Goal: Entertainment & Leisure: Consume media (video, audio)

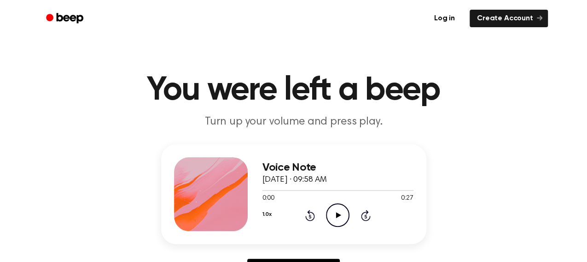
click at [338, 212] on icon "Play Audio" at bounding box center [337, 214] width 23 height 23
click at [336, 214] on icon at bounding box center [338, 215] width 4 height 6
click at [340, 213] on icon "Play Audio" at bounding box center [337, 214] width 23 height 23
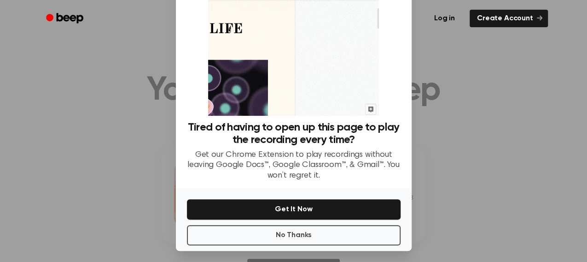
scroll to position [63, 0]
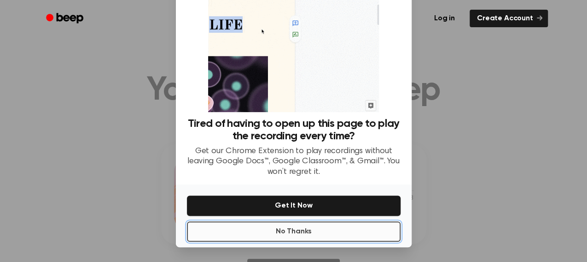
click at [315, 231] on button "No Thanks" at bounding box center [294, 231] width 214 height 20
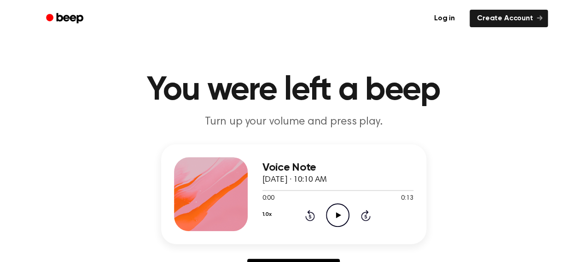
click at [338, 214] on icon at bounding box center [338, 215] width 5 height 6
